Goal: Task Accomplishment & Management: Manage account settings

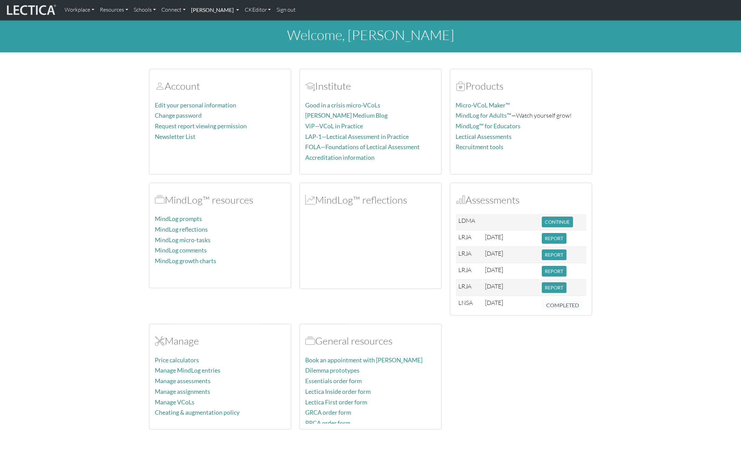
click at [195, 10] on link "[PERSON_NAME]" at bounding box center [214, 10] width 53 height 14
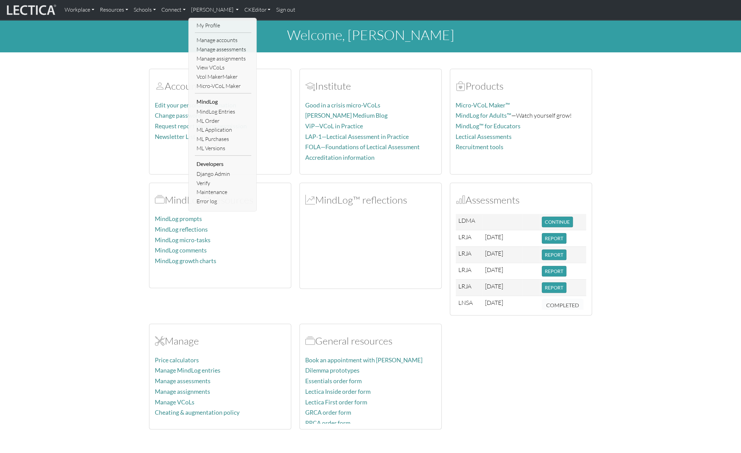
click at [204, 47] on link "Manage assessments" at bounding box center [223, 49] width 56 height 9
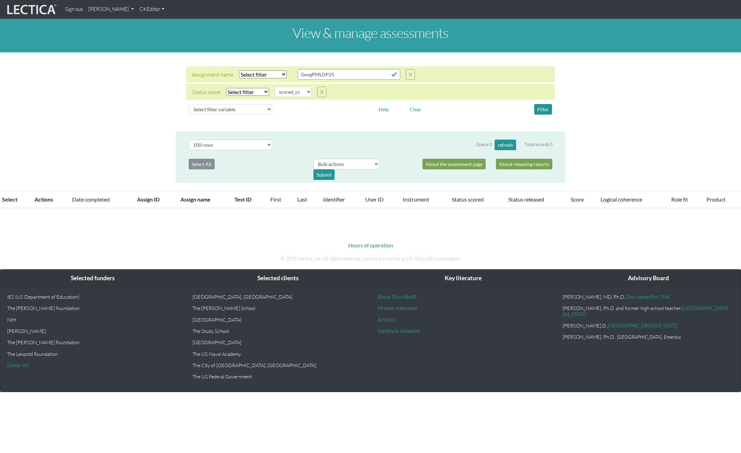
select select
select select "scored_cs"
select select "100"
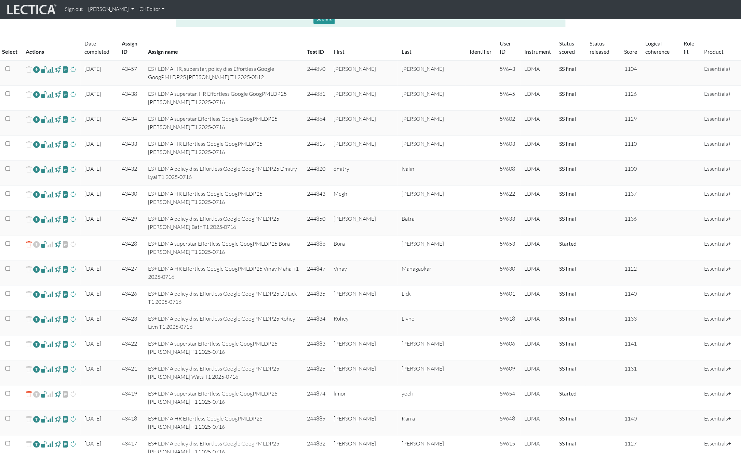
scroll to position [179, 0]
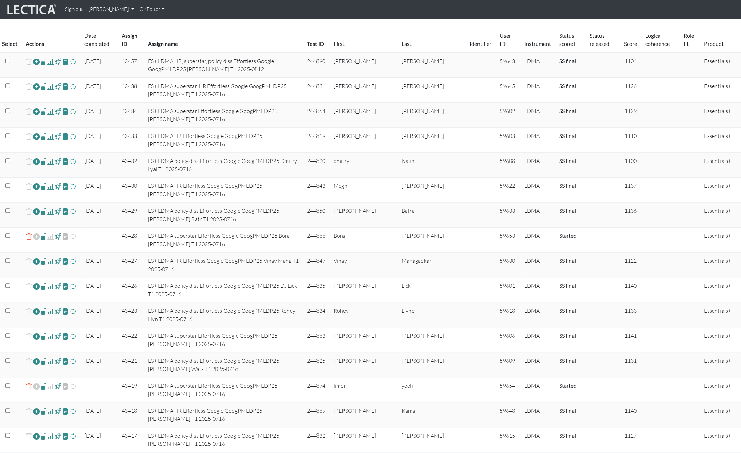
click at [48, 157] on span at bounding box center [50, 161] width 6 height 8
